Goal: Information Seeking & Learning: Learn about a topic

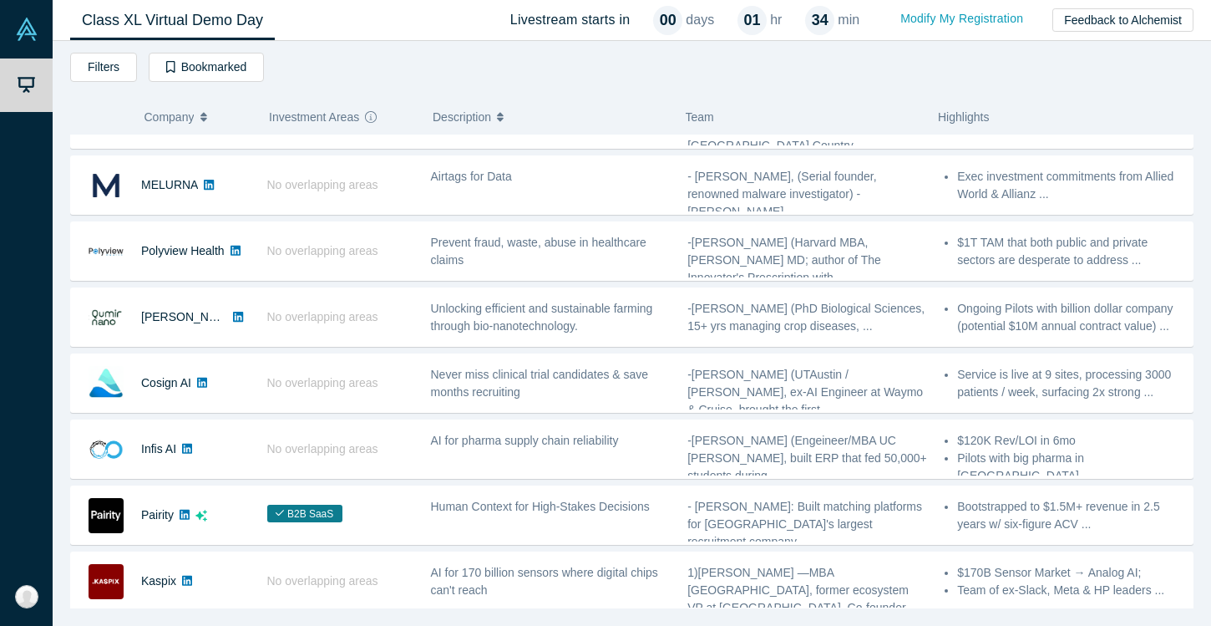
scroll to position [110, 0]
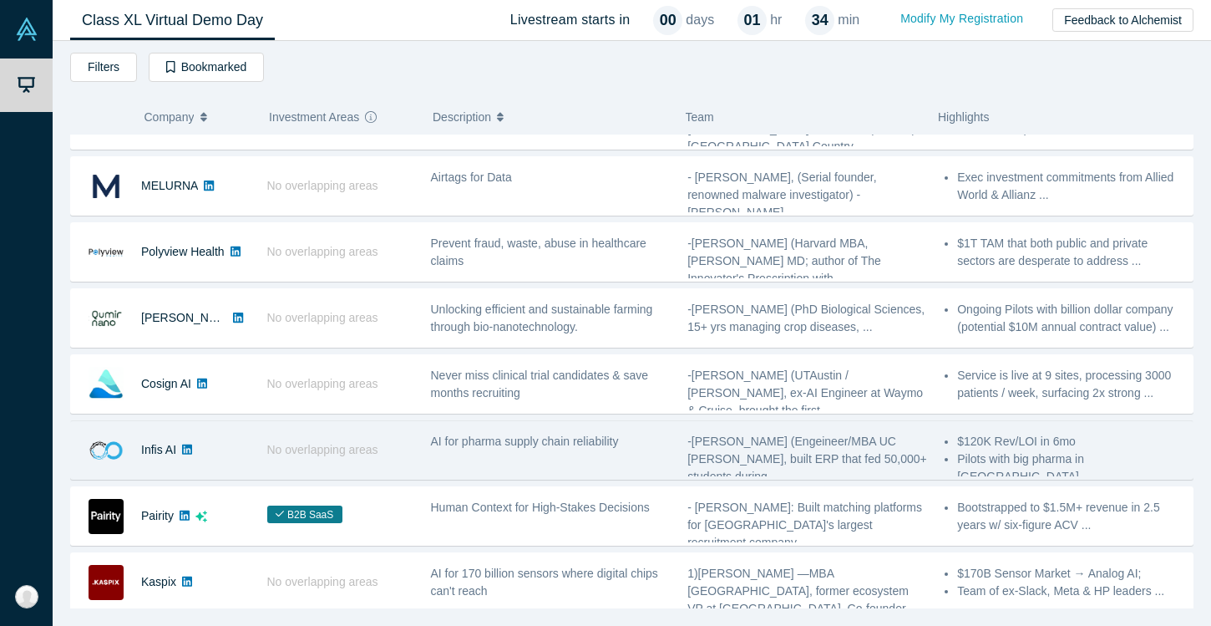
click at [591, 454] on div "AI for pharma supply chain reliability" at bounding box center [550, 449] width 257 height 53
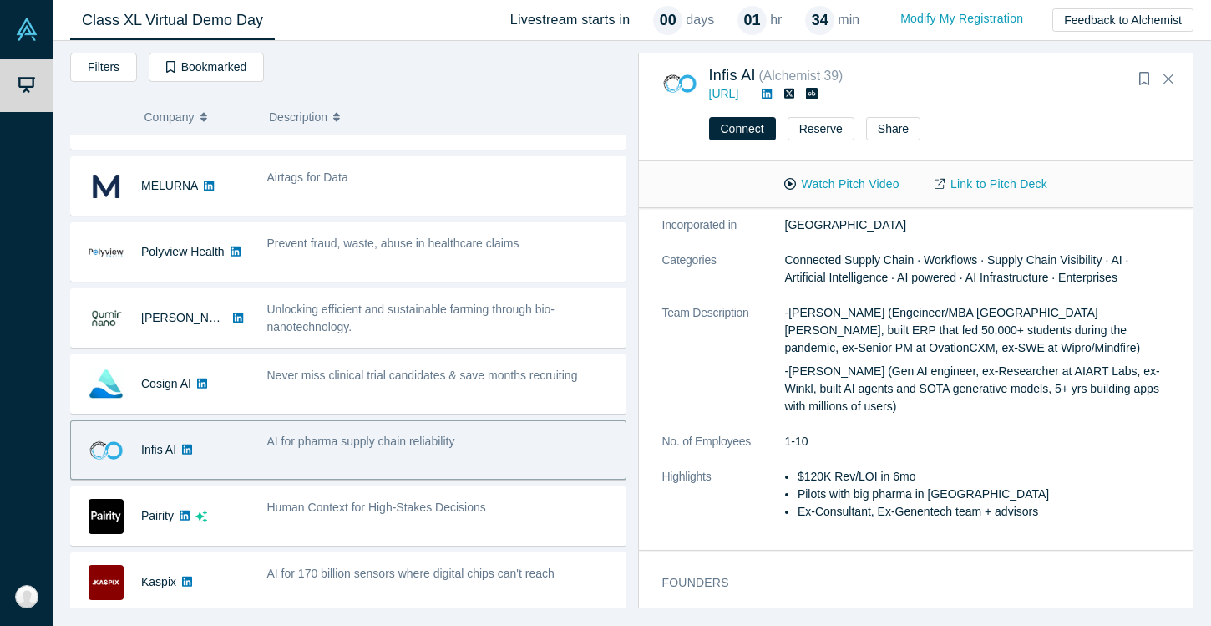
scroll to position [255, 0]
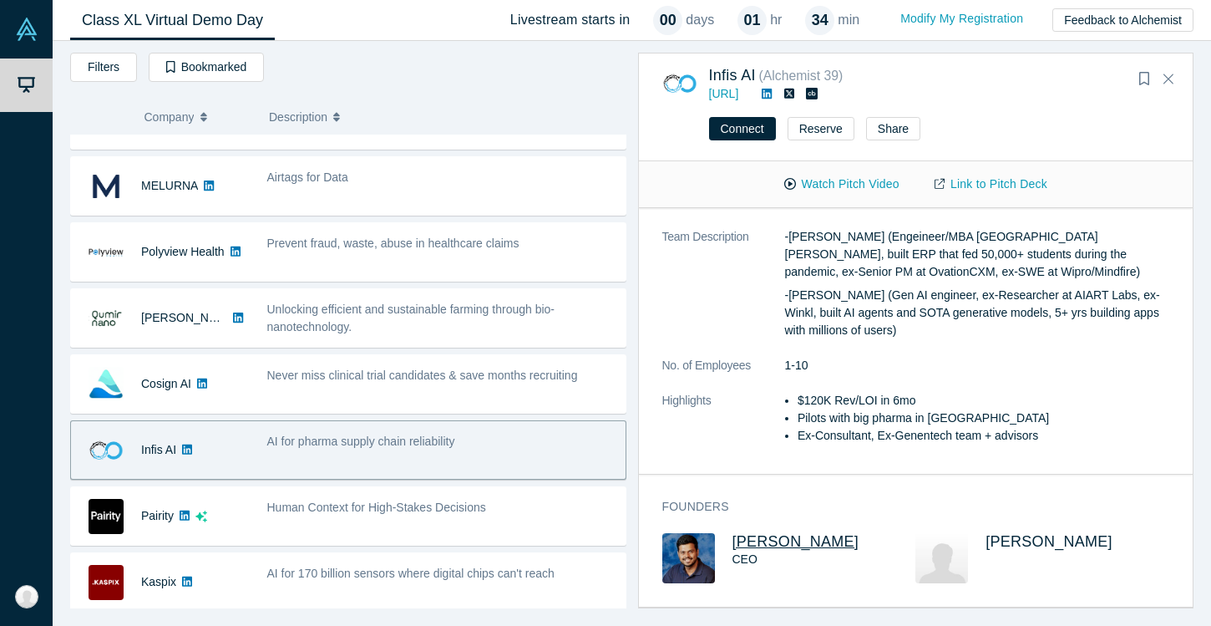
click at [777, 539] on span "[PERSON_NAME]" at bounding box center [795, 541] width 127 height 17
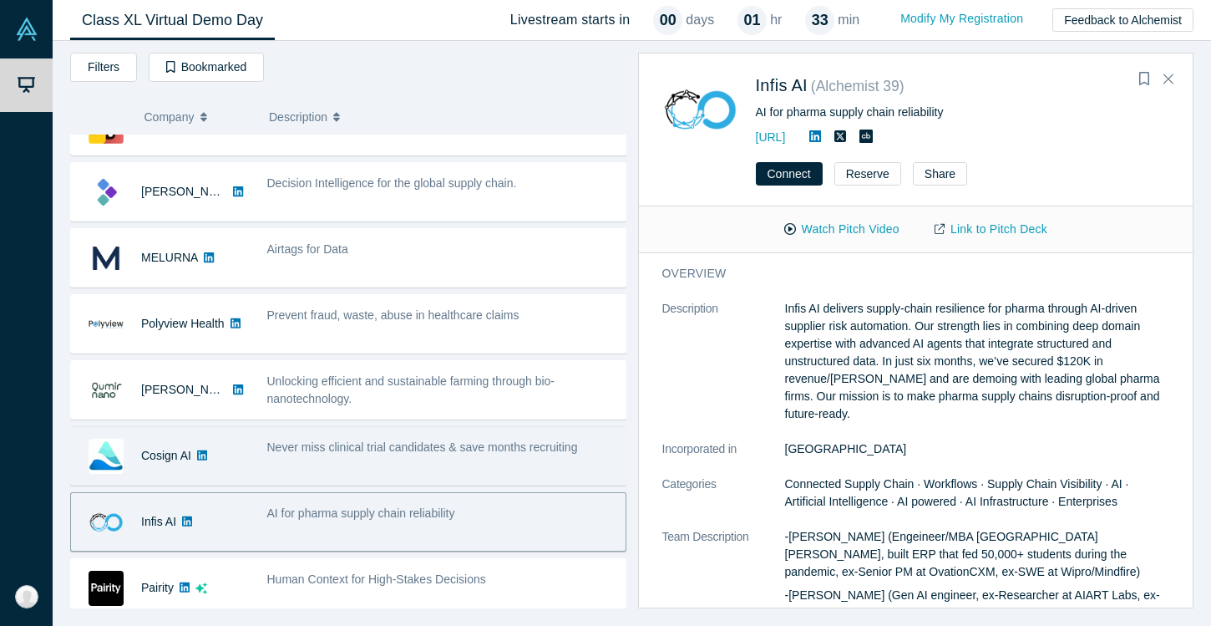
scroll to position [0, 0]
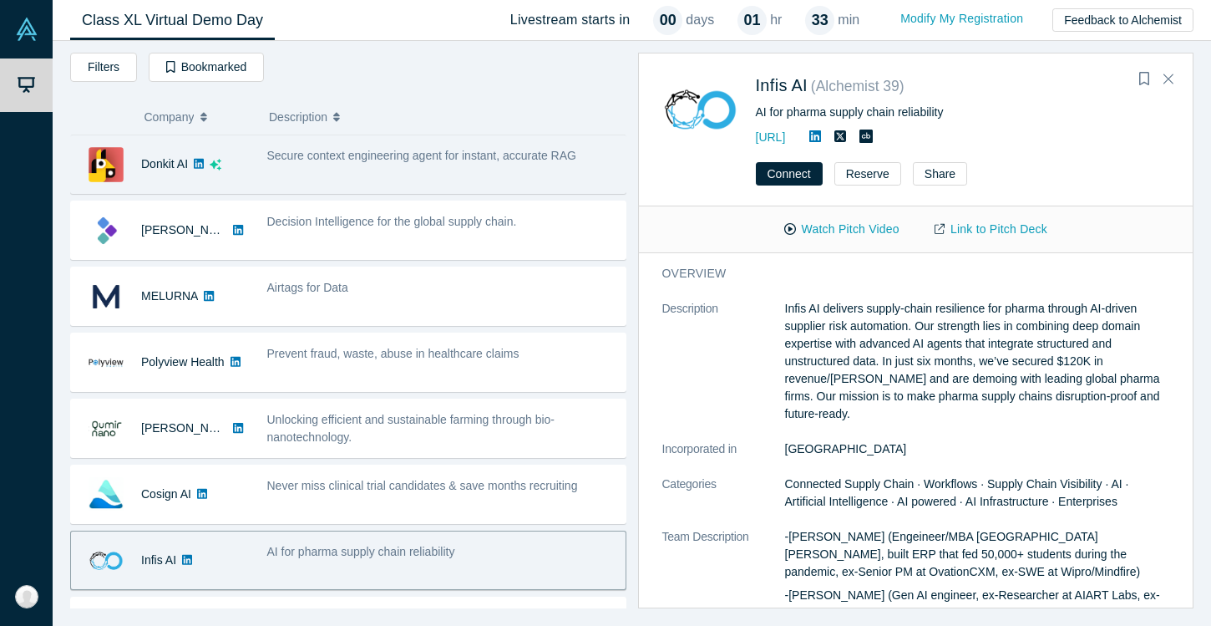
click at [369, 189] on div "Secure context engineering agent for instant, accurate RAG" at bounding box center [441, 164] width 367 height 53
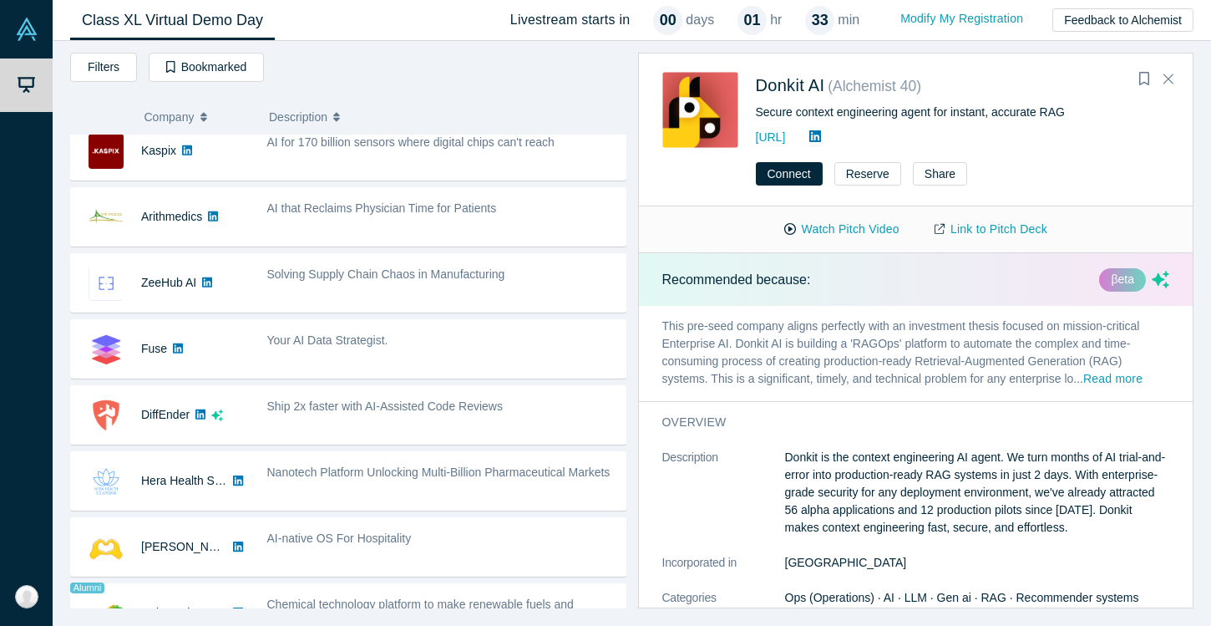
scroll to position [543, 0]
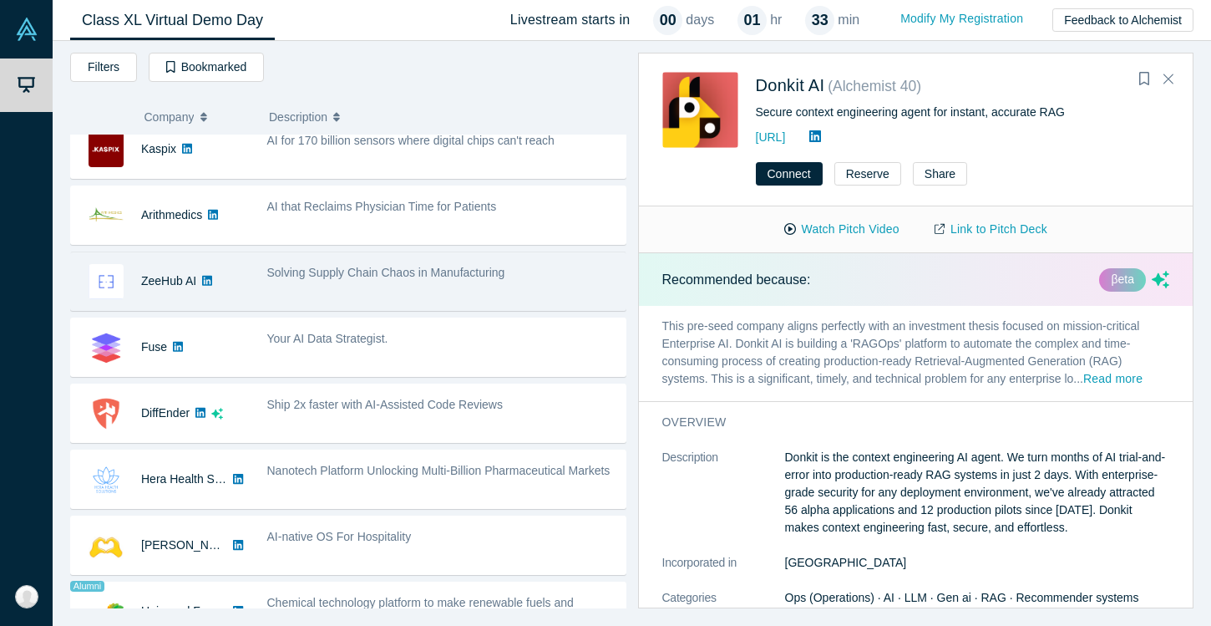
click at [388, 309] on div "ZeeHub AI No overlapping areas Solving Supply Chain Chaos in Manufacturing - [P…" at bounding box center [348, 280] width 556 height 59
click at [387, 287] on div "Solving Supply Chain Chaos in Manufacturing" at bounding box center [441, 281] width 367 height 53
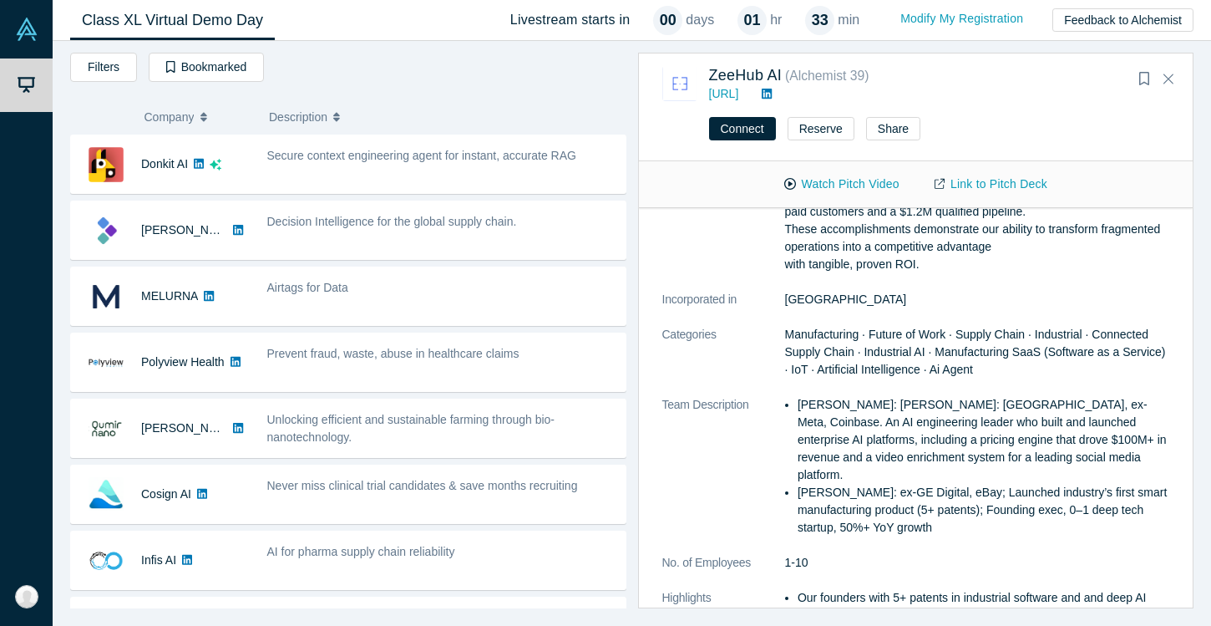
scroll to position [0, 0]
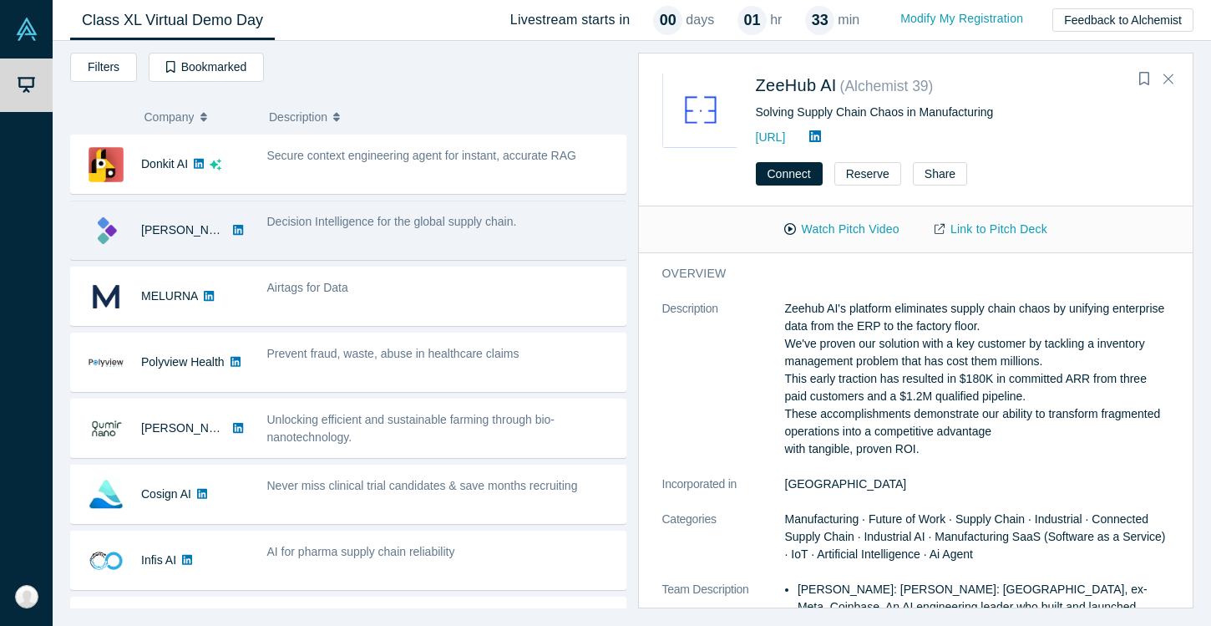
click at [427, 232] on div "Decision Intelligence for the global supply chain." at bounding box center [441, 230] width 367 height 53
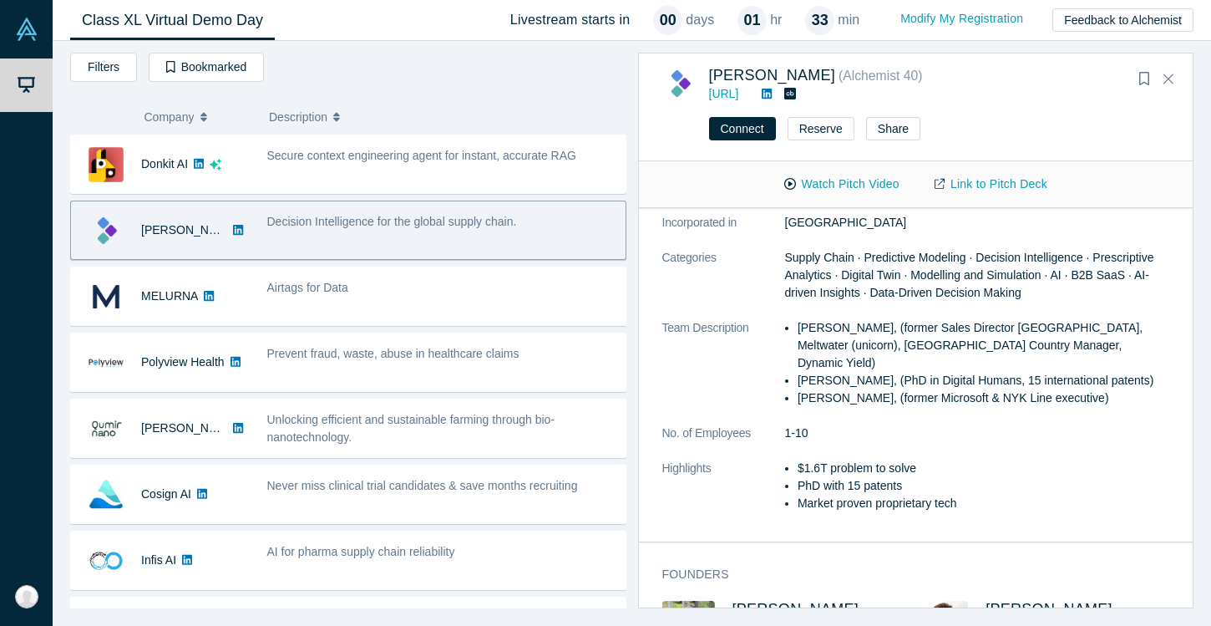
scroll to position [342, 0]
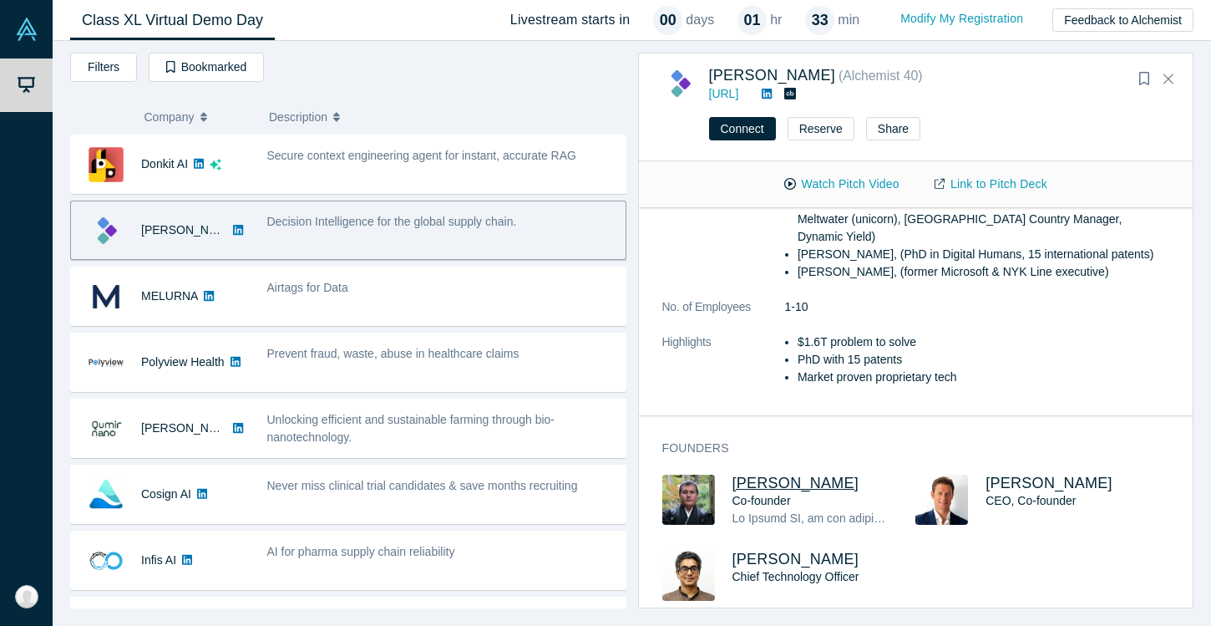
click at [761, 474] on span "[PERSON_NAME]" at bounding box center [795, 482] width 127 height 17
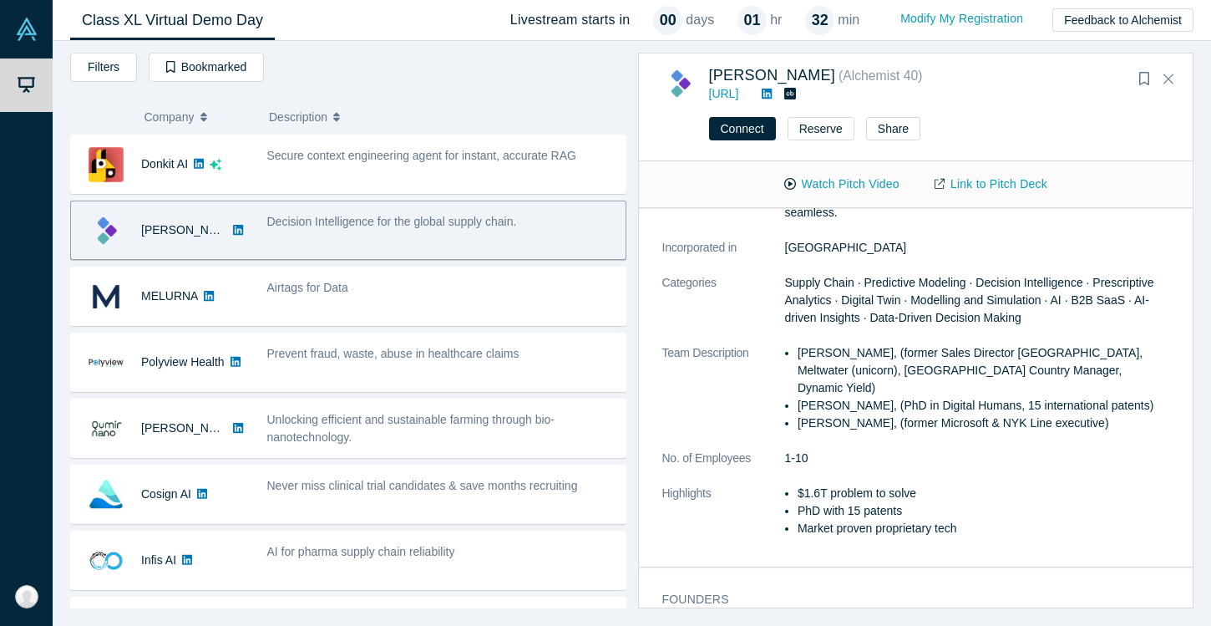
scroll to position [122, 0]
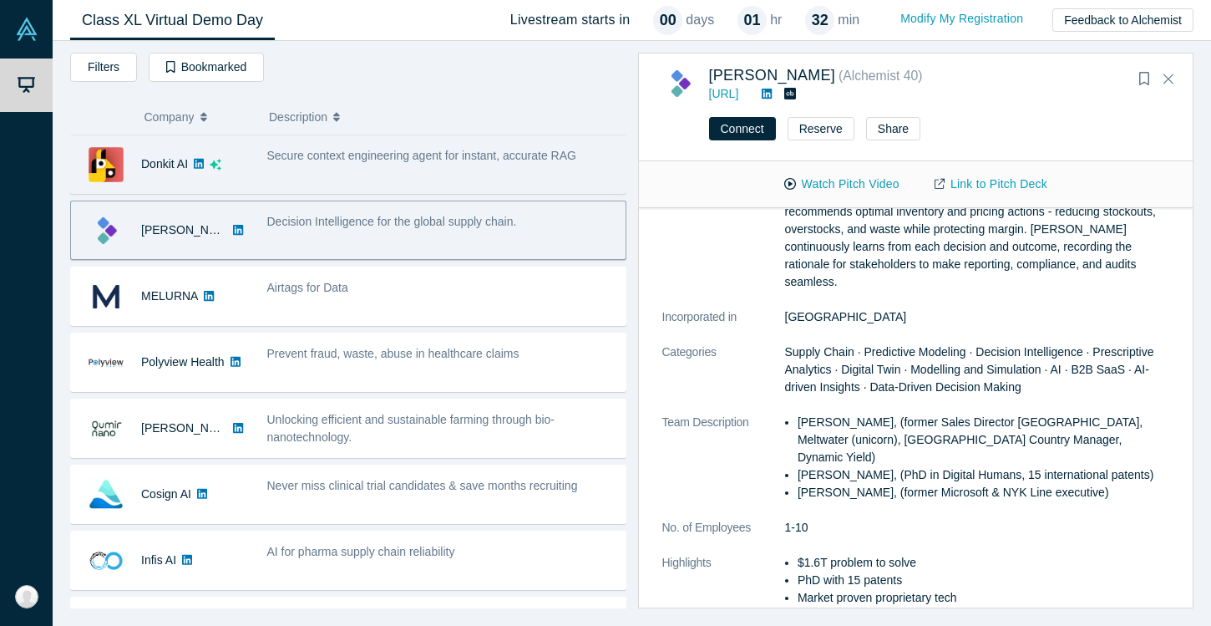
click at [362, 168] on div "Secure context engineering agent for instant, accurate RAG" at bounding box center [441, 164] width 367 height 53
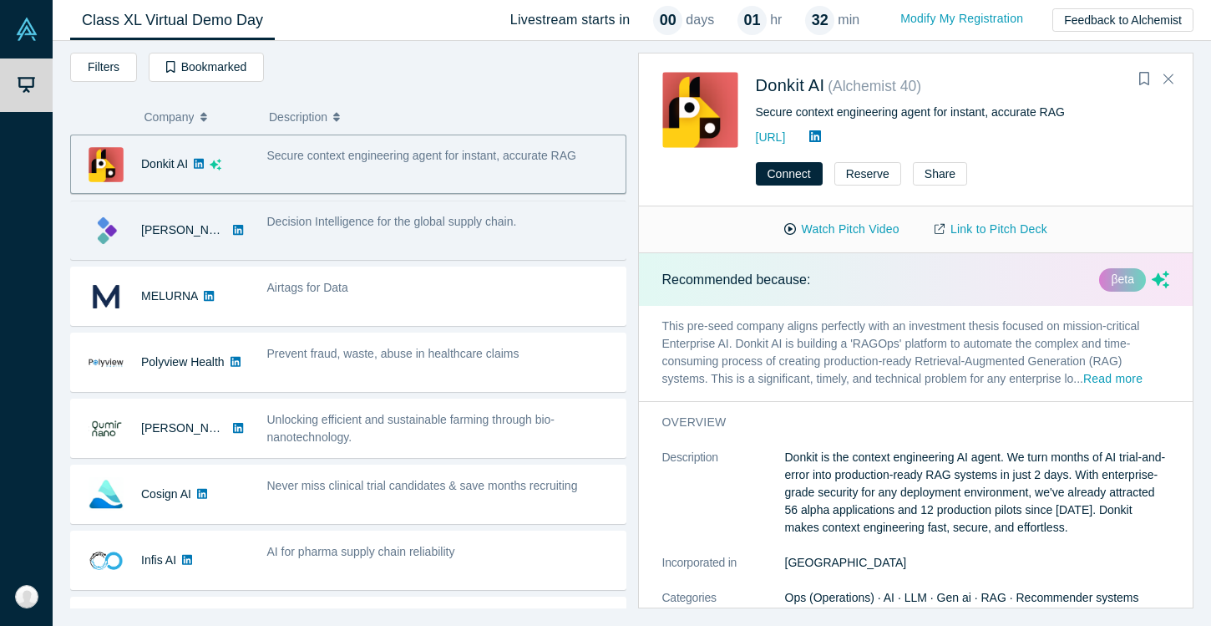
click at [433, 256] on div "Decision Intelligence for the global supply chain." at bounding box center [441, 230] width 367 height 53
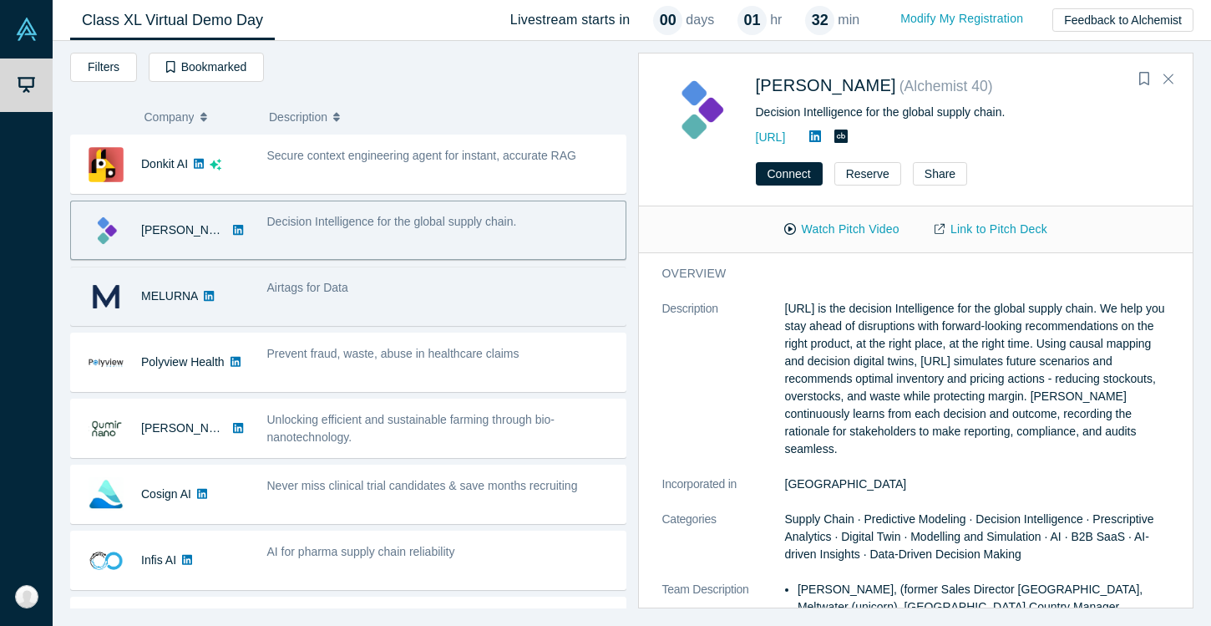
click at [423, 285] on div "Airtags for Data" at bounding box center [442, 288] width 350 height 18
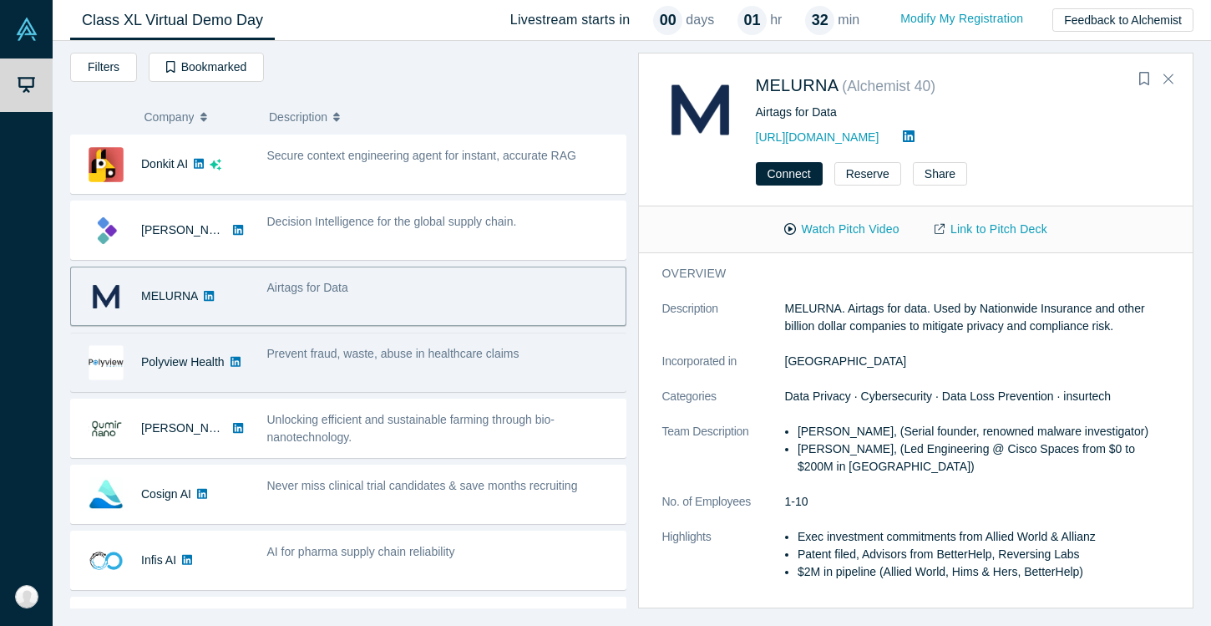
click at [423, 372] on div "Prevent fraud, waste, abuse in healthcare claims" at bounding box center [441, 362] width 367 height 53
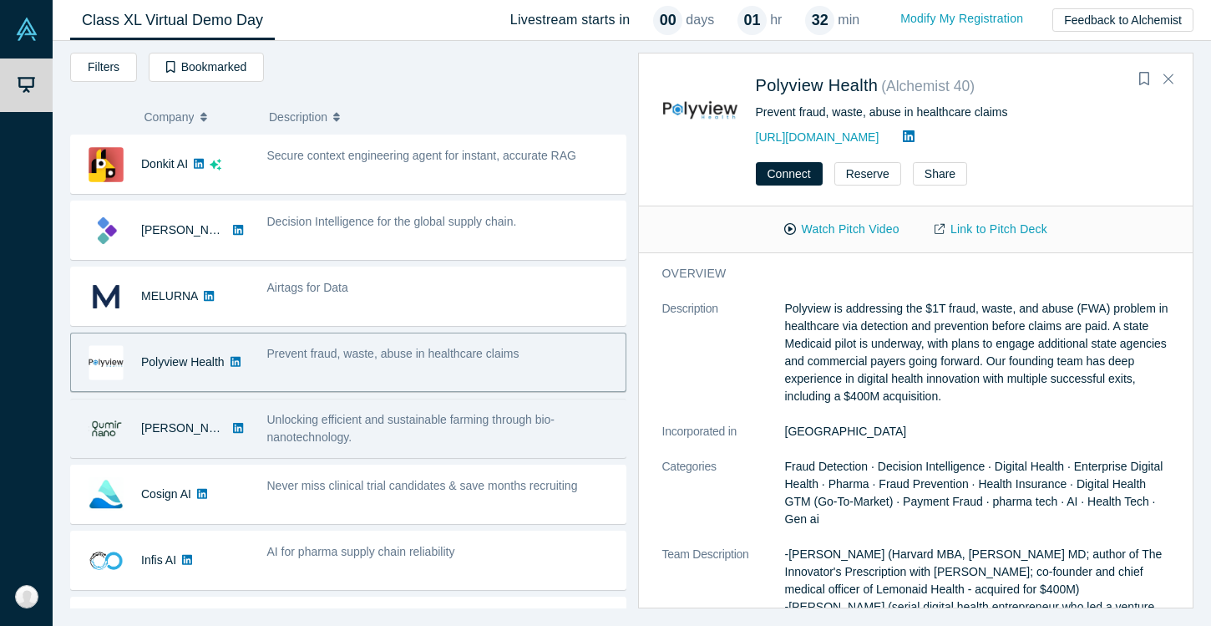
click at [423, 419] on span "Unlocking efficient and sustainable farming through bio-nanotechnology." at bounding box center [411, 428] width 288 height 31
